Goal: Navigation & Orientation: Find specific page/section

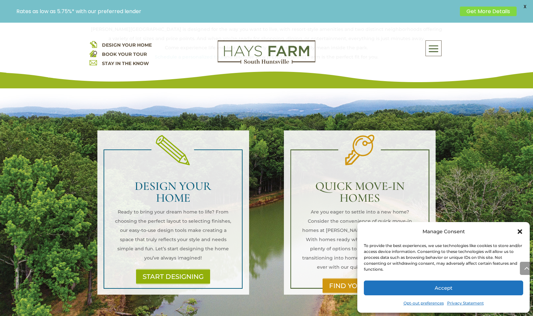
scroll to position [395, 0]
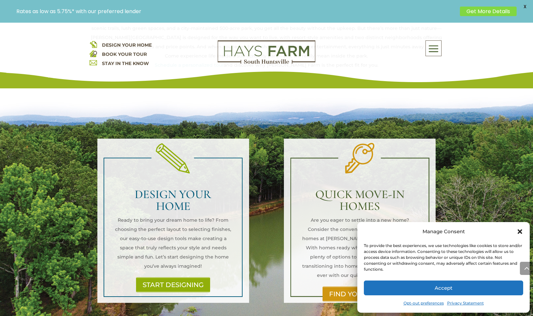
click at [429, 285] on button "Accept" at bounding box center [443, 287] width 159 height 15
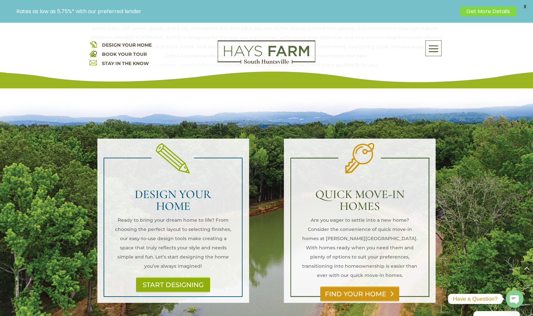
click at [375, 286] on link "FIND YOUR HOME" at bounding box center [360, 293] width 79 height 15
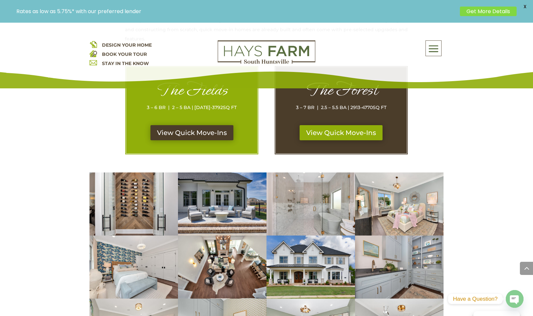
scroll to position [353, 0]
click at [336, 130] on link "View Quick Move-Ins" at bounding box center [342, 132] width 88 height 15
